Goal: Information Seeking & Learning: Learn about a topic

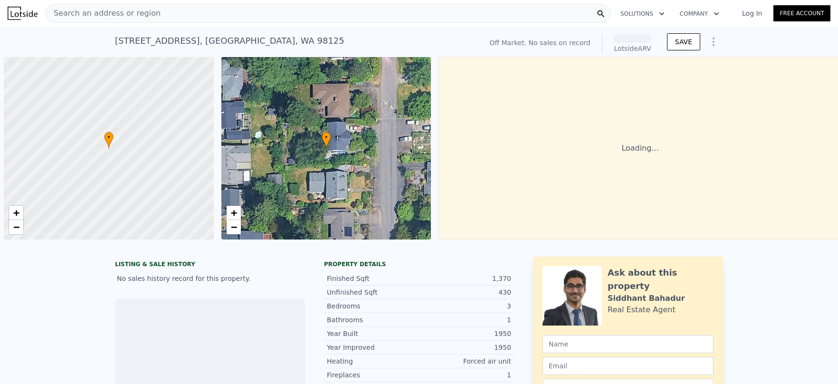
scroll to position [0, 4]
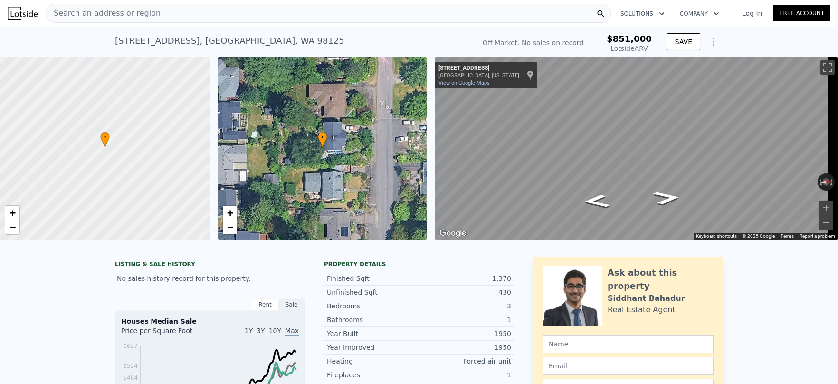
click at [143, 12] on span "Search an address or region" at bounding box center [103, 13] width 115 height 11
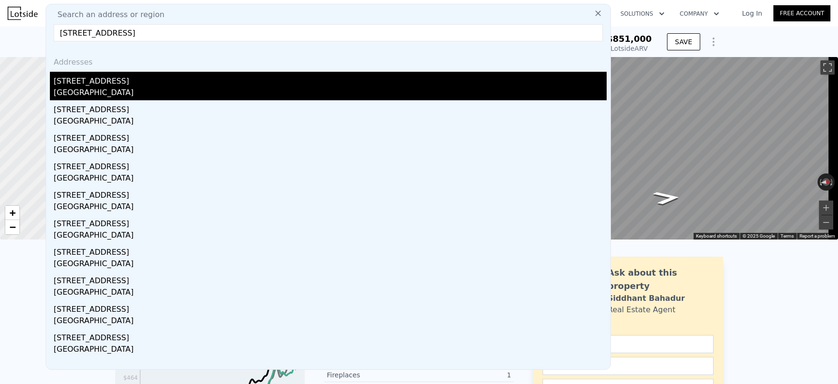
type input "[STREET_ADDRESS]"
click at [108, 85] on div "[STREET_ADDRESS]" at bounding box center [330, 79] width 553 height 15
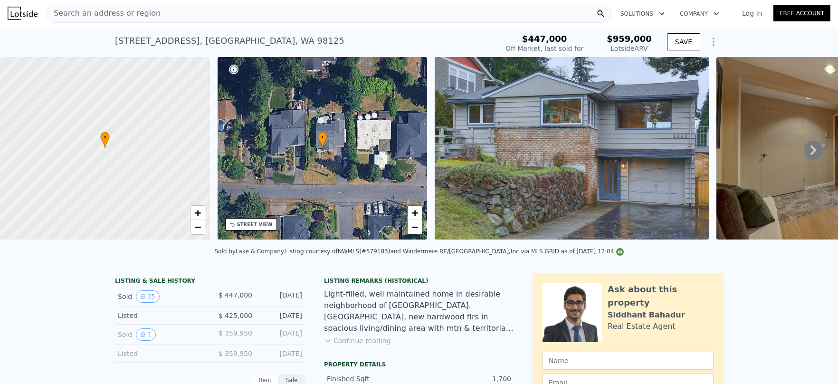
click at [210, 10] on div "Search an address or region" at bounding box center [329, 13] width 566 height 19
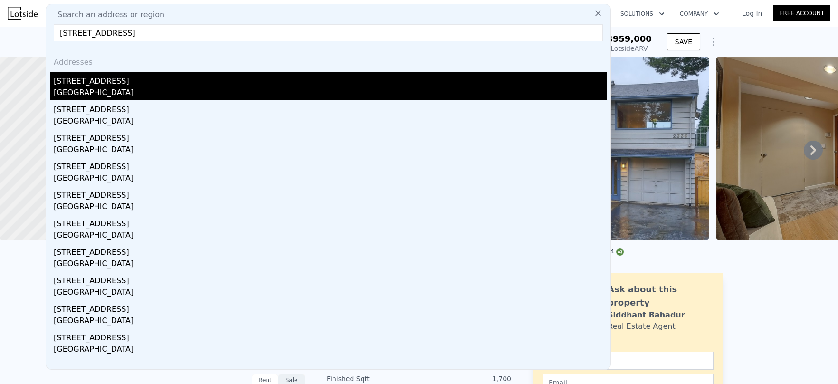
type input "[STREET_ADDRESS]"
click at [92, 86] on div "[STREET_ADDRESS]" at bounding box center [330, 79] width 553 height 15
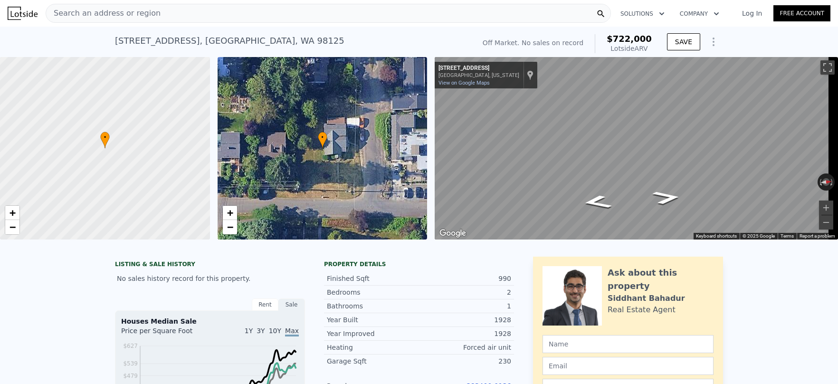
click at [166, 17] on div "Search an address or region" at bounding box center [329, 13] width 566 height 19
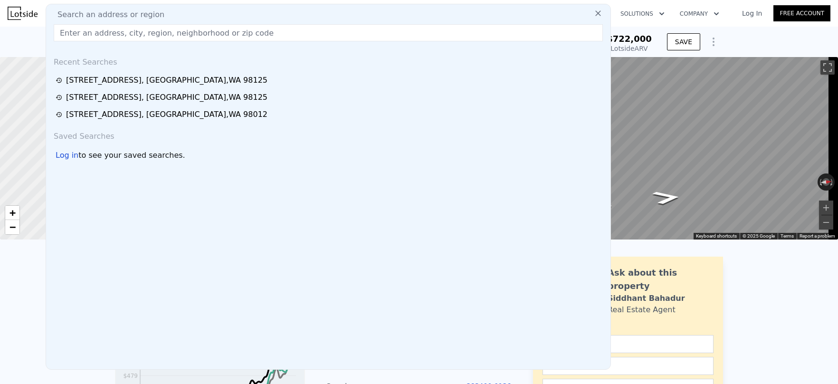
type input "[STREET_ADDRESS]"
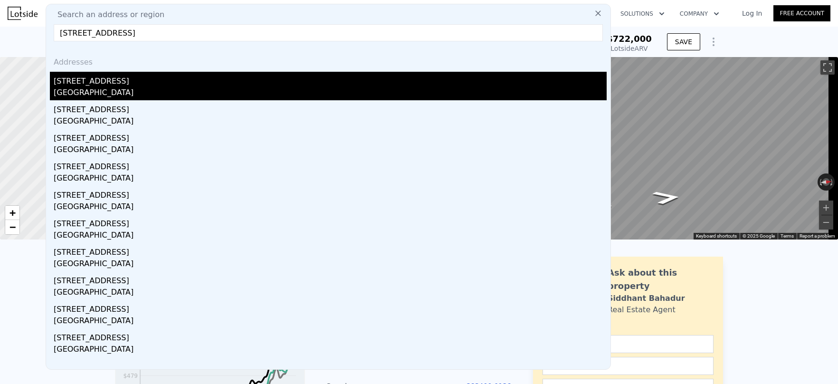
click at [105, 80] on div "[STREET_ADDRESS]" at bounding box center [330, 79] width 553 height 15
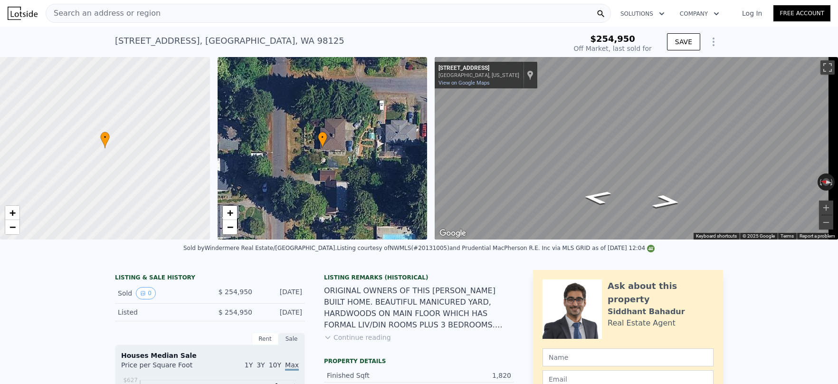
click at [204, 12] on div "Search an address or region" at bounding box center [329, 13] width 566 height 19
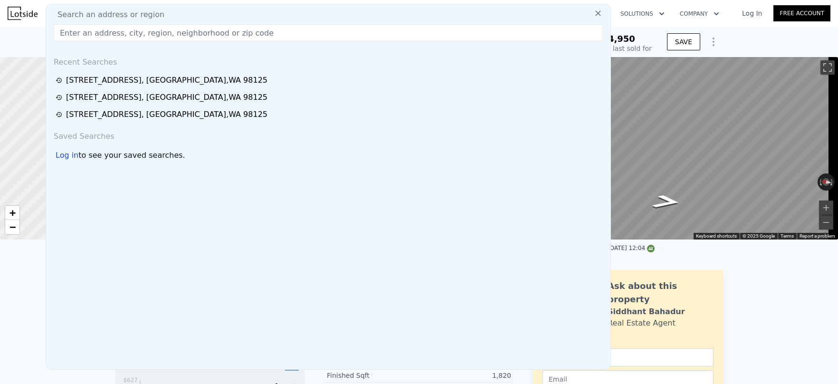
type input "[STREET_ADDRESS]"
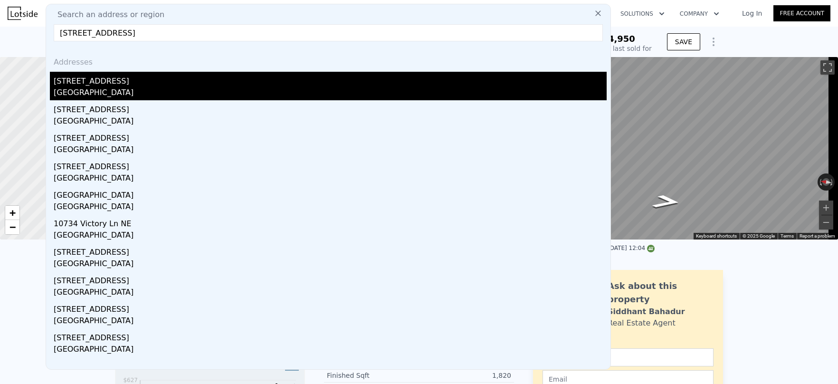
click at [116, 77] on div "[STREET_ADDRESS]" at bounding box center [330, 79] width 553 height 15
